Goal: Transaction & Acquisition: Purchase product/service

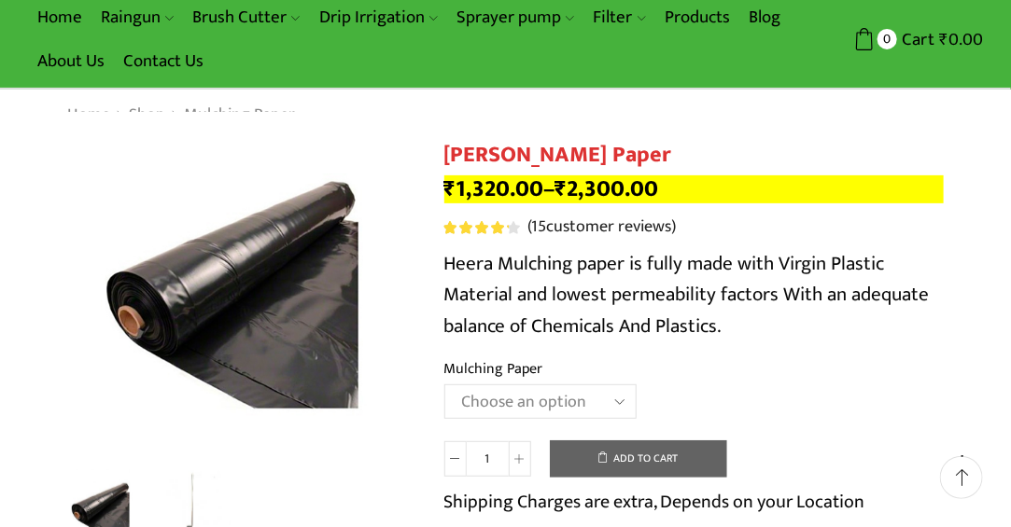
scroll to position [112, 0]
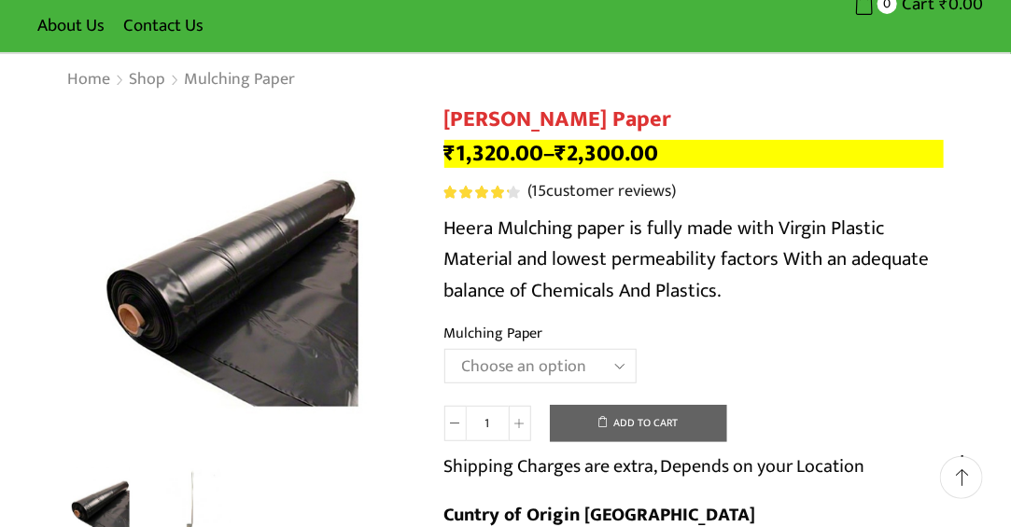
click at [584, 375] on select "Choose an option 1000 X 20 X [PHONE_NUMBER] X [PHONE_NUMBER] X 400 750 X 20 X 4…" at bounding box center [540, 366] width 192 height 35
click at [444, 350] on select "Choose an option 1000 X 20 X [PHONE_NUMBER] X [PHONE_NUMBER] X 400 750 X 20 X 4…" at bounding box center [540, 366] width 192 height 35
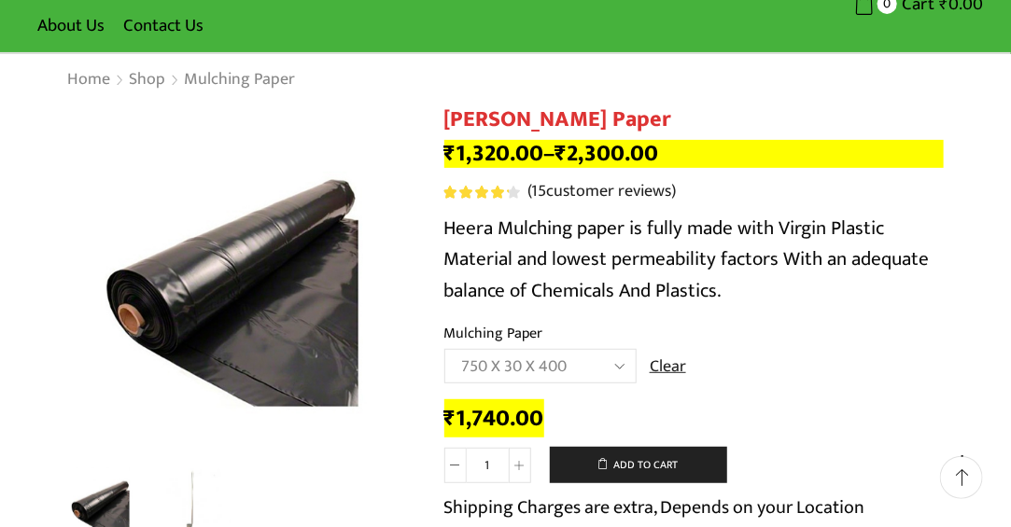
click at [588, 361] on select "Choose an option 1000 X 20 X [PHONE_NUMBER] X [PHONE_NUMBER] X 400 750 X 20 X 4…" at bounding box center [540, 366] width 192 height 35
click at [444, 350] on select "Choose an option 1000 X 20 X [PHONE_NUMBER] X [PHONE_NUMBER] X 400 750 X 20 X 4…" at bounding box center [540, 366] width 192 height 35
select select "750-x-25-x-400"
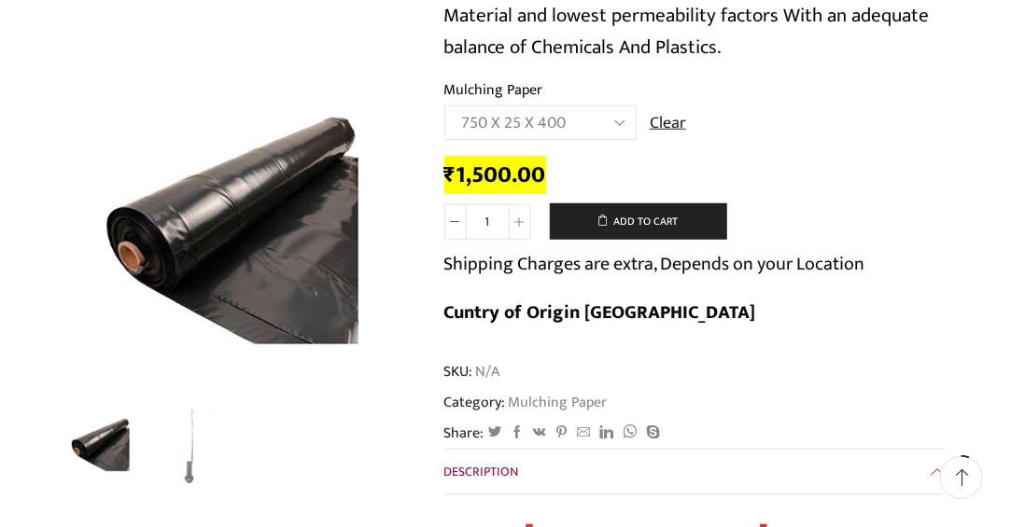
scroll to position [460, 0]
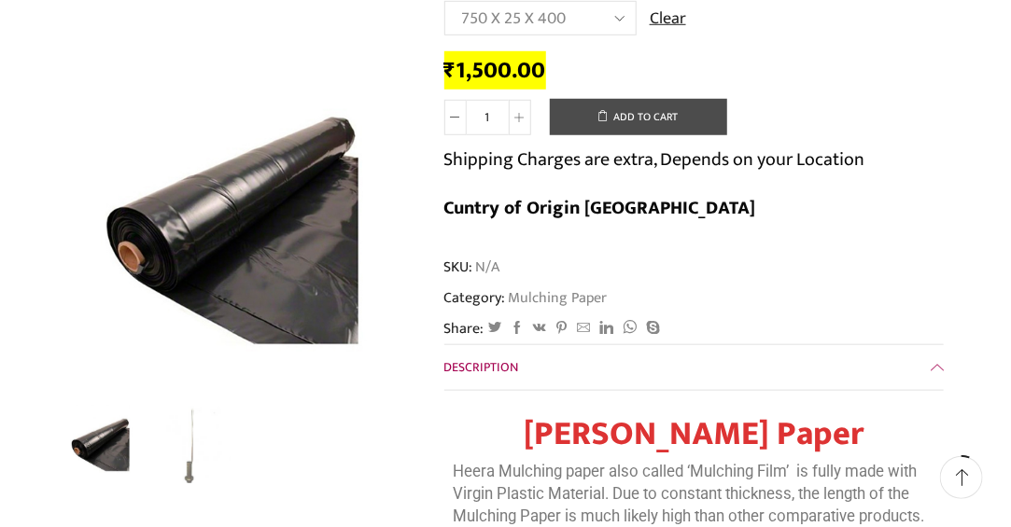
click at [649, 108] on button "Add to cart" at bounding box center [638, 117] width 177 height 37
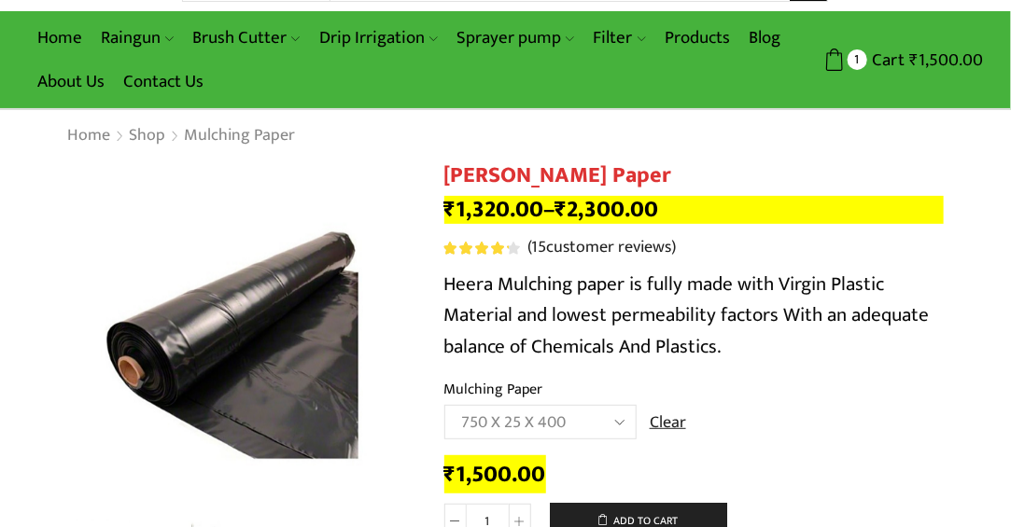
scroll to position [0, 0]
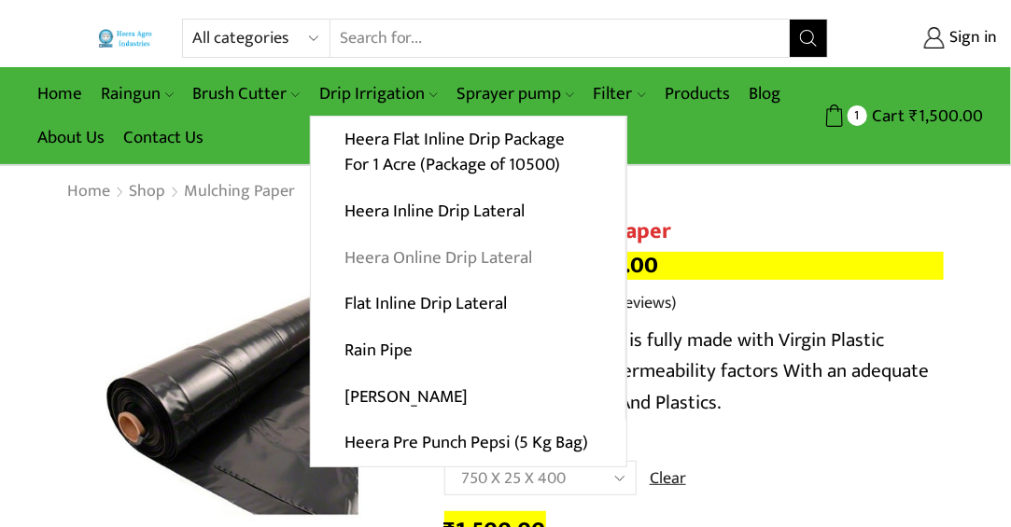
click at [431, 265] on link "Heera Online Drip Lateral" at bounding box center [468, 257] width 314 height 47
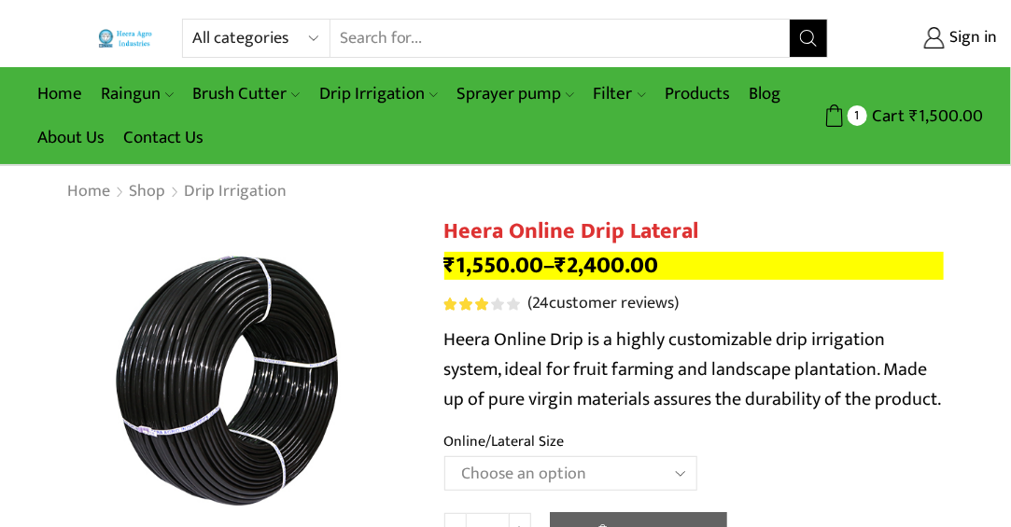
click at [589, 481] on select "Choose an option Heera Online 16MM Heera Online GOLD 16MM Heera Online 12MM Hee…" at bounding box center [570, 473] width 253 height 35
click at [444, 457] on select "Choose an option Heera Online 16MM Heera Online GOLD 16MM Heera Online 12MM Hee…" at bounding box center [570, 473] width 253 height 35
select select "Heera Online 16MM"
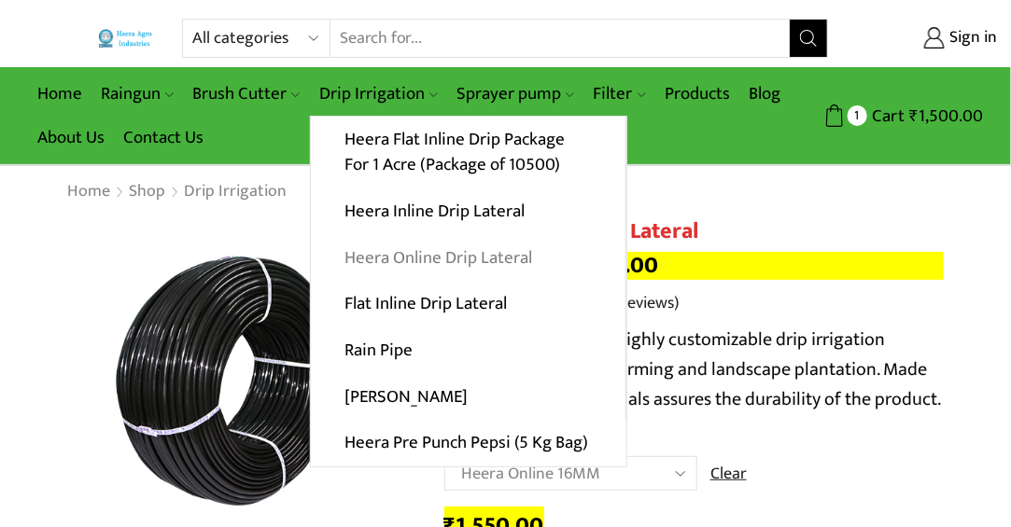
click at [440, 248] on link "Heera Online Drip Lateral" at bounding box center [468, 257] width 314 height 47
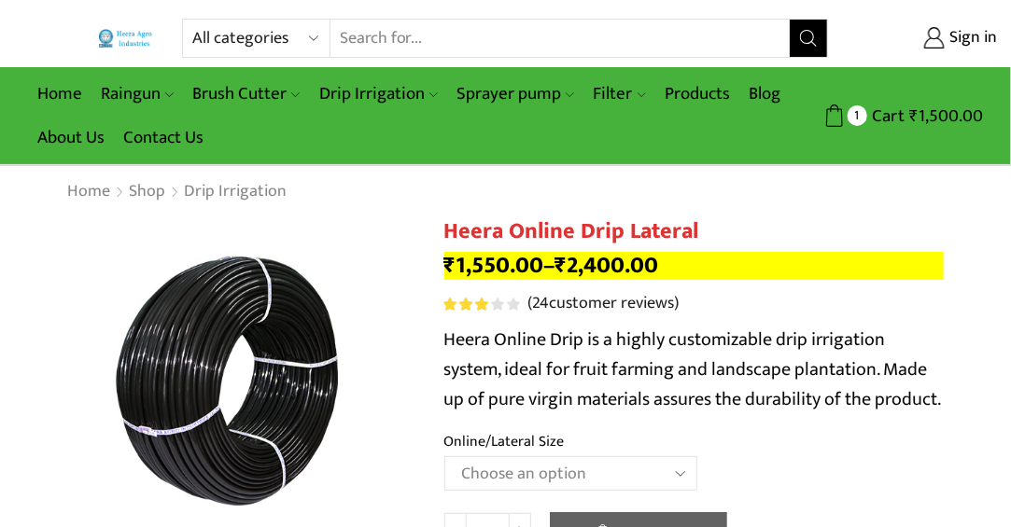
click at [651, 466] on select "Choose an option Heera Online 16MM Heera Online GOLD 16MM Heera Online 12MM Hee…" at bounding box center [570, 473] width 253 height 35
click at [444, 457] on select "Choose an option Heera Online 16MM Heera Online GOLD 16MM Heera Online 12MM Hee…" at bounding box center [570, 473] width 253 height 35
select select "Heera Online GOLD 20MM"
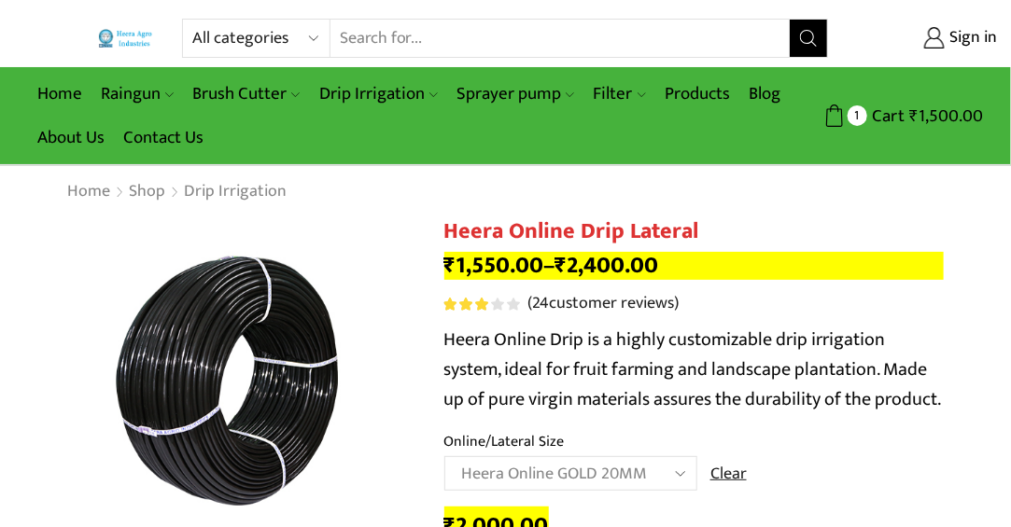
click at [974, 204] on div "Home Shop Drip Irrigation Return to previous page" at bounding box center [505, 192] width 1011 height 52
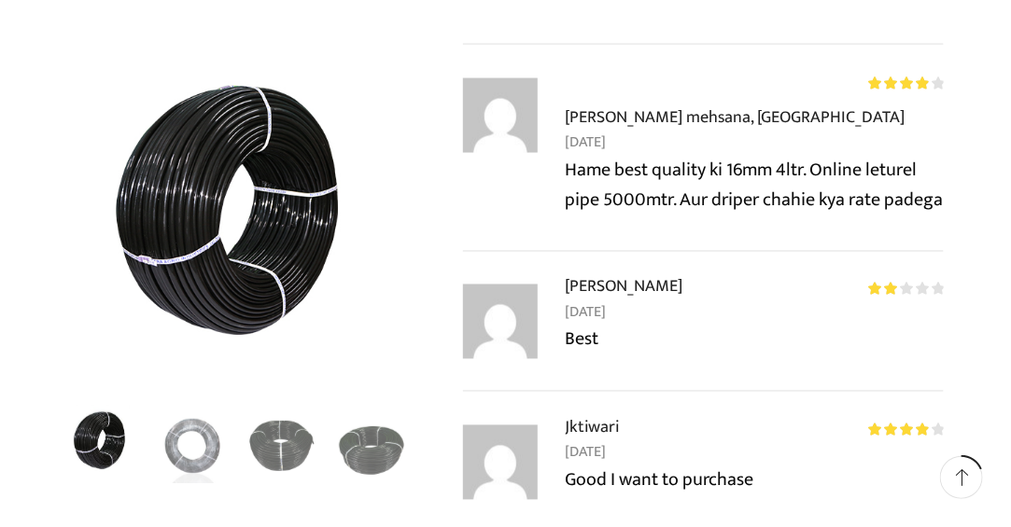
scroll to position [3322, 0]
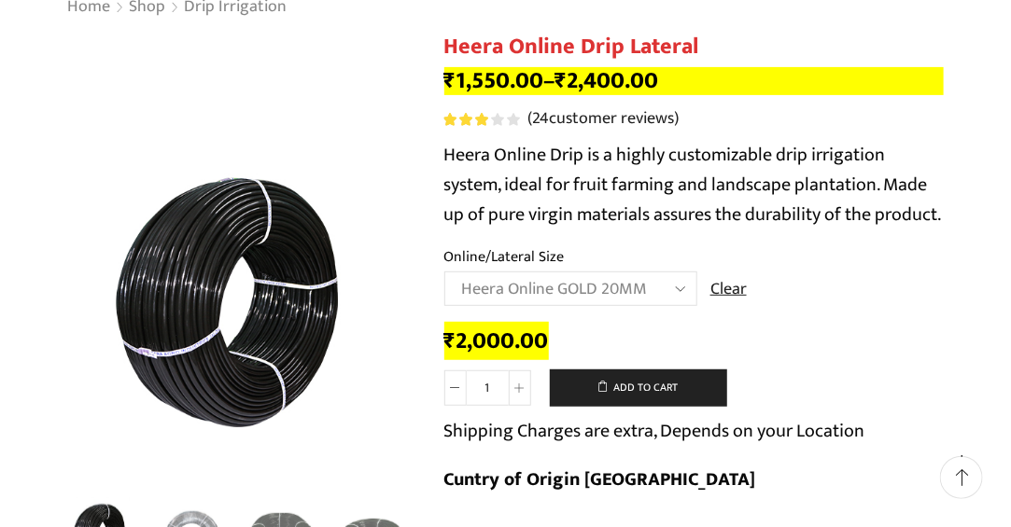
scroll to position [0, 0]
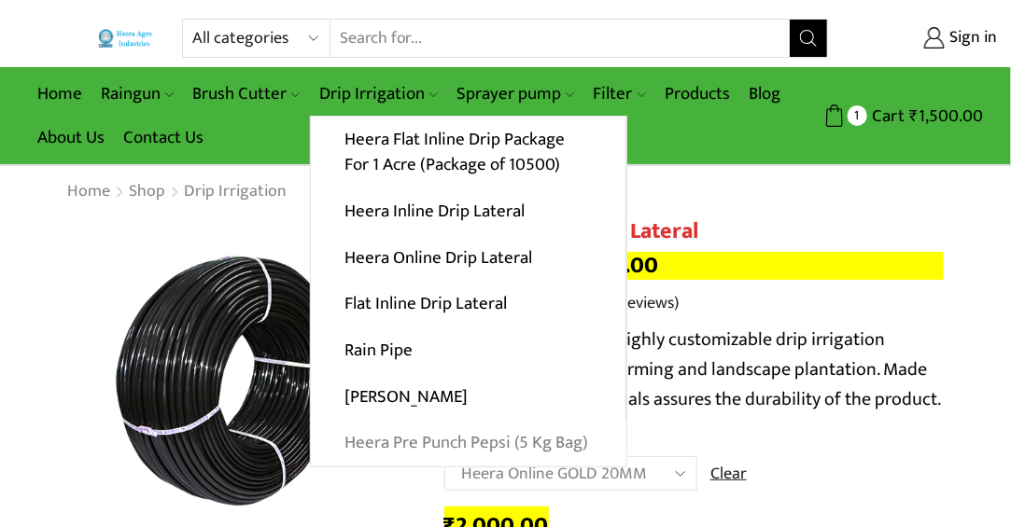
click at [459, 446] on link "Heera Pre Punch Pepsi (5 Kg Bag)" at bounding box center [468, 443] width 315 height 47
